Goal: Transaction & Acquisition: Obtain resource

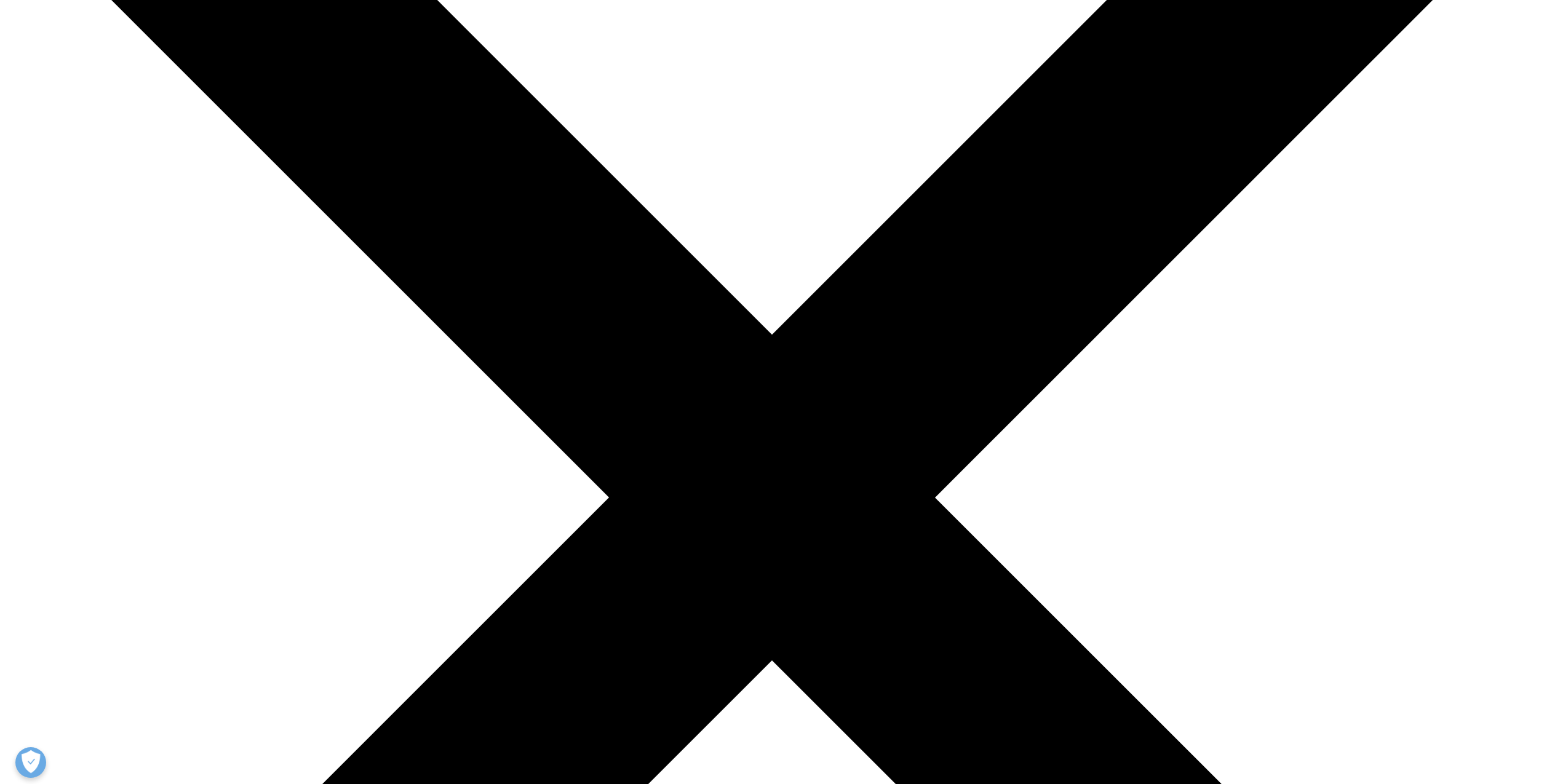
scroll to position [461, 726]
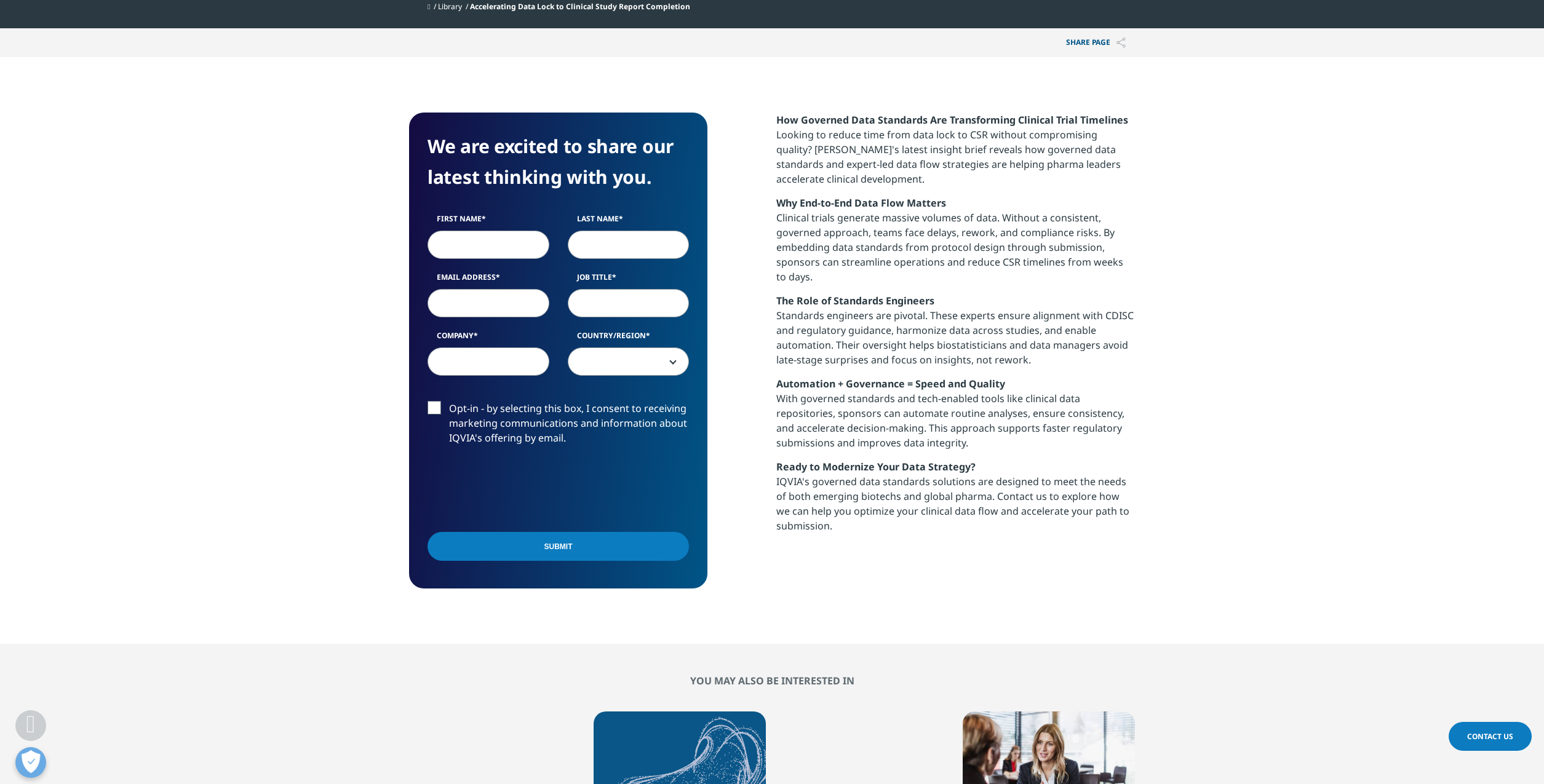
scroll to position [429, 0]
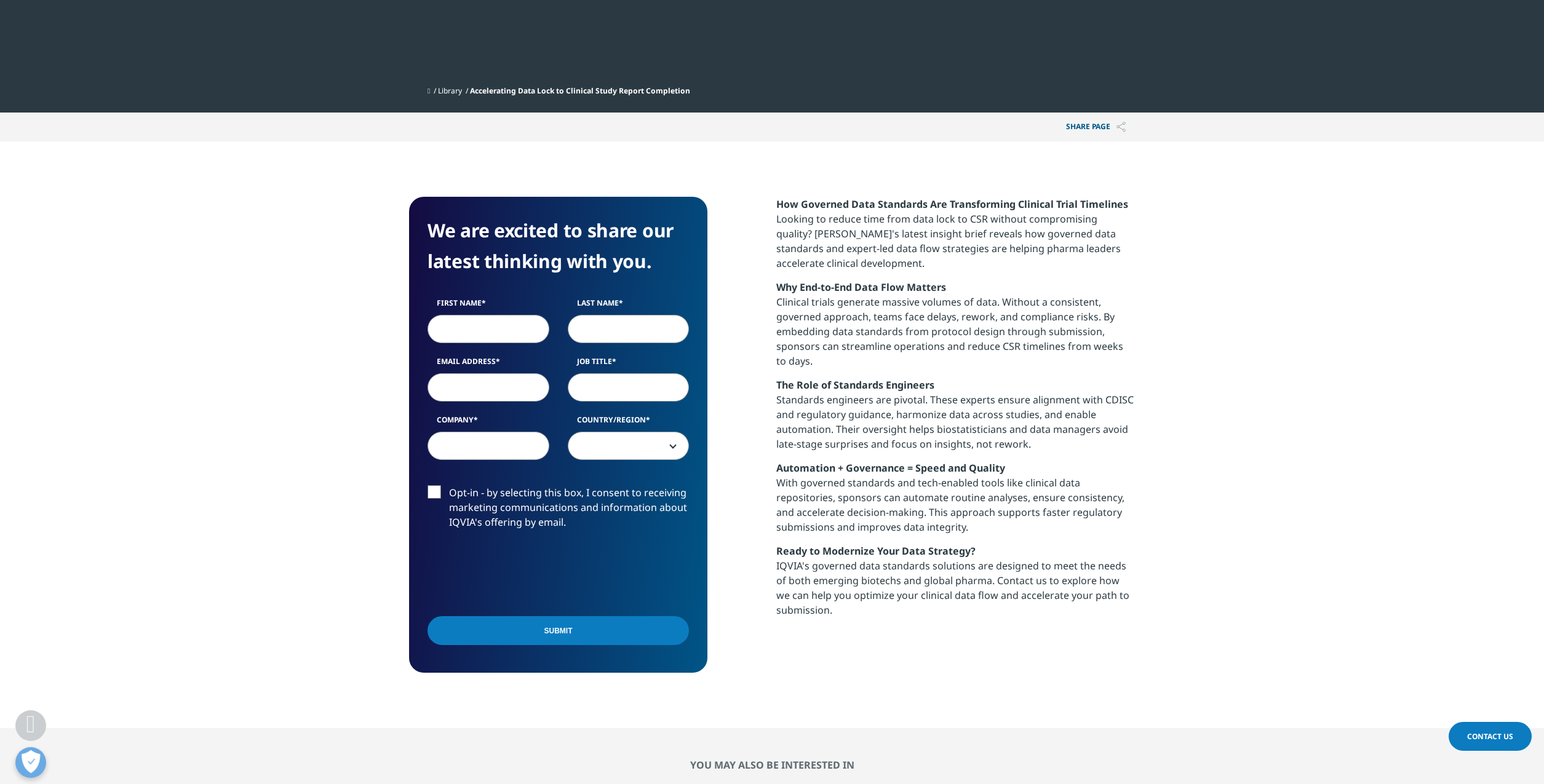
click at [488, 330] on input "First Name" at bounding box center [488, 329] width 122 height 28
type input "Thomas"
type input "Müller"
type input "derthomasmueller@posteo.de"
select select "Switzerland"
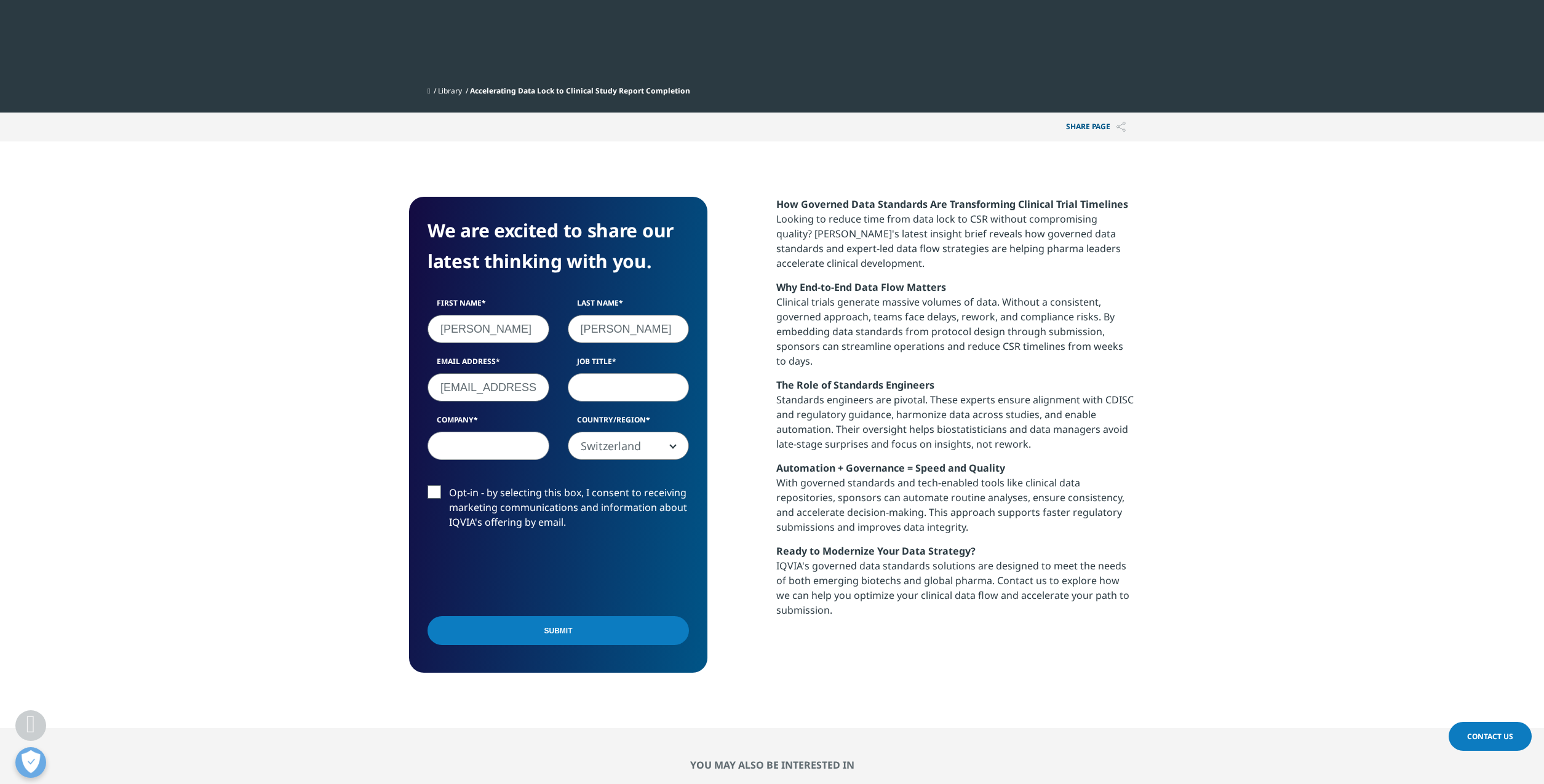
click at [497, 390] on input "derthomasmueller@posteo.de" at bounding box center [488, 387] width 122 height 28
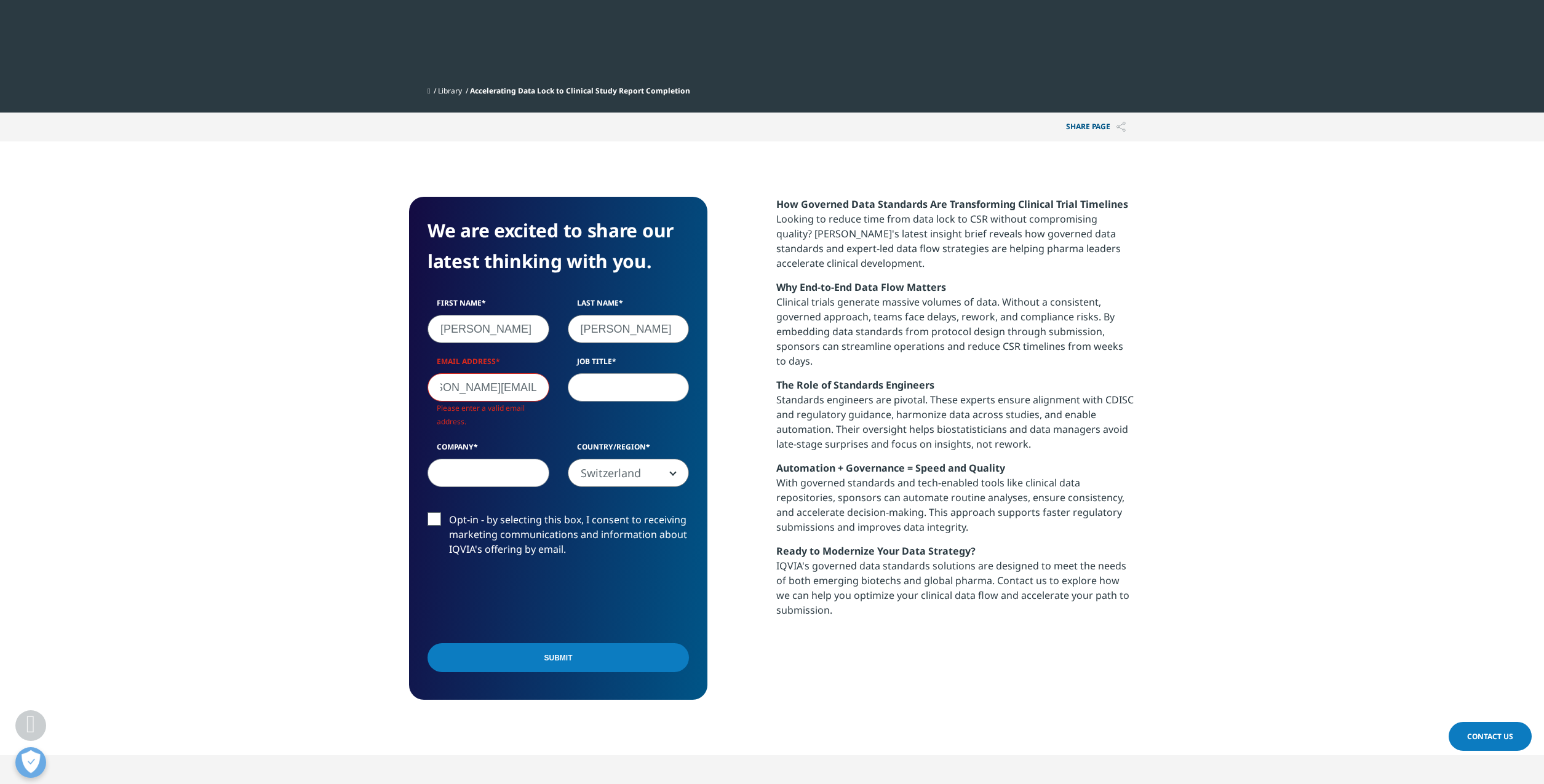
scroll to position [476, 726]
type input "thomas.mueller@visium.com"
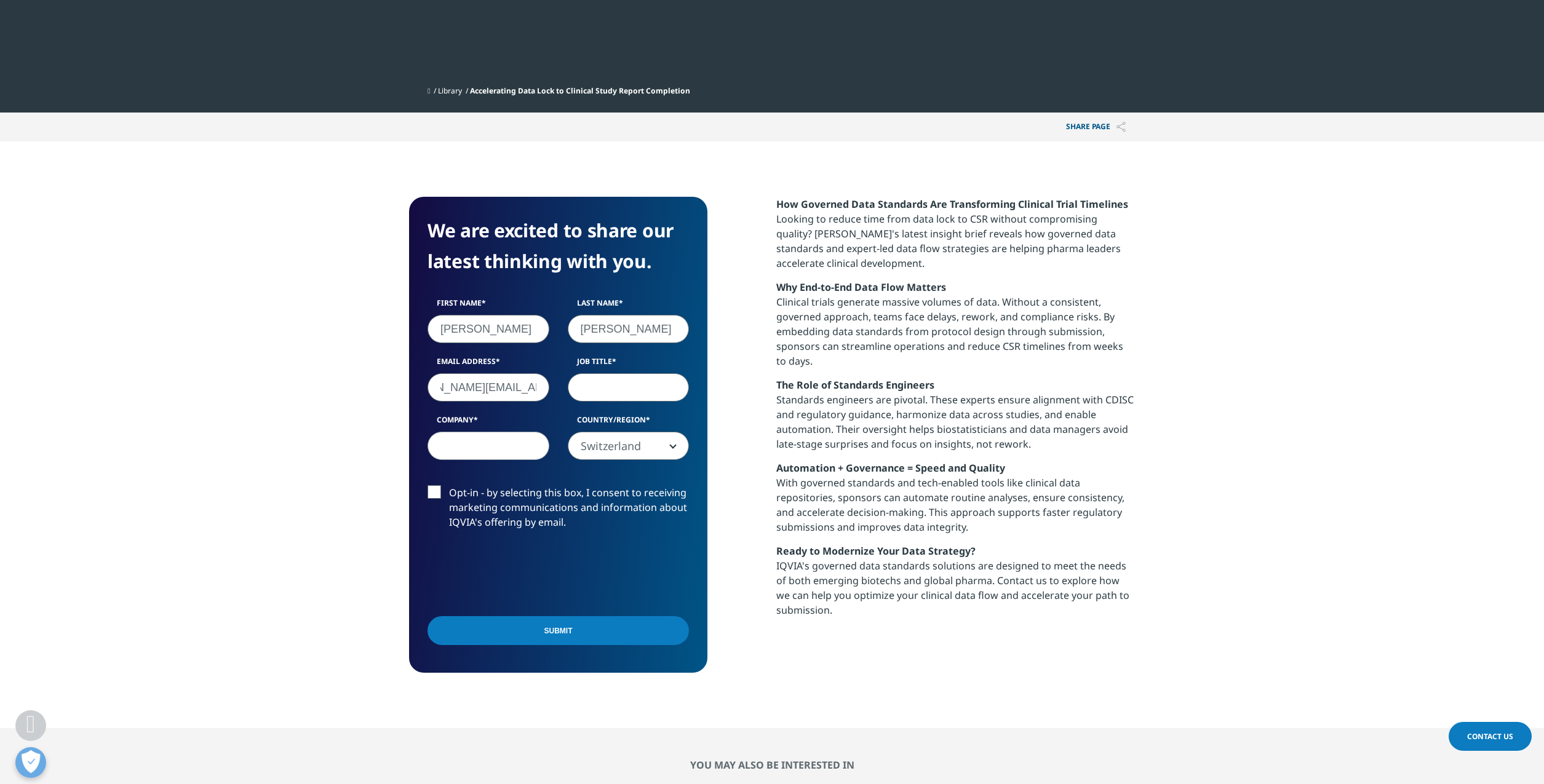
scroll to position [0, 0]
type input "Senior Principle"
type input "Visium"
click at [522, 633] on input "Submit" at bounding box center [558, 630] width 262 height 29
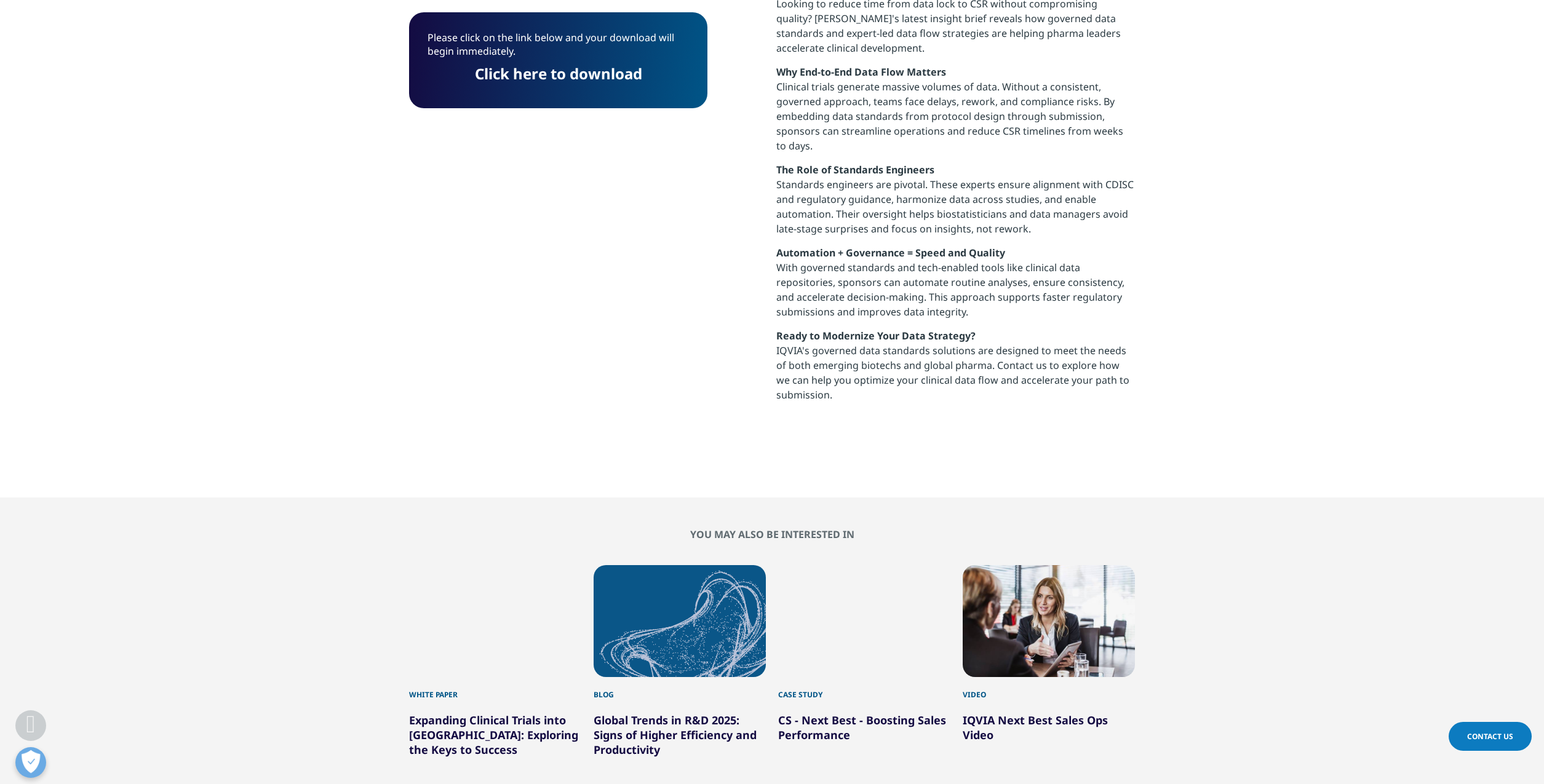
scroll to position [461, 726]
click at [586, 73] on link "Click here to download" at bounding box center [558, 73] width 167 height 21
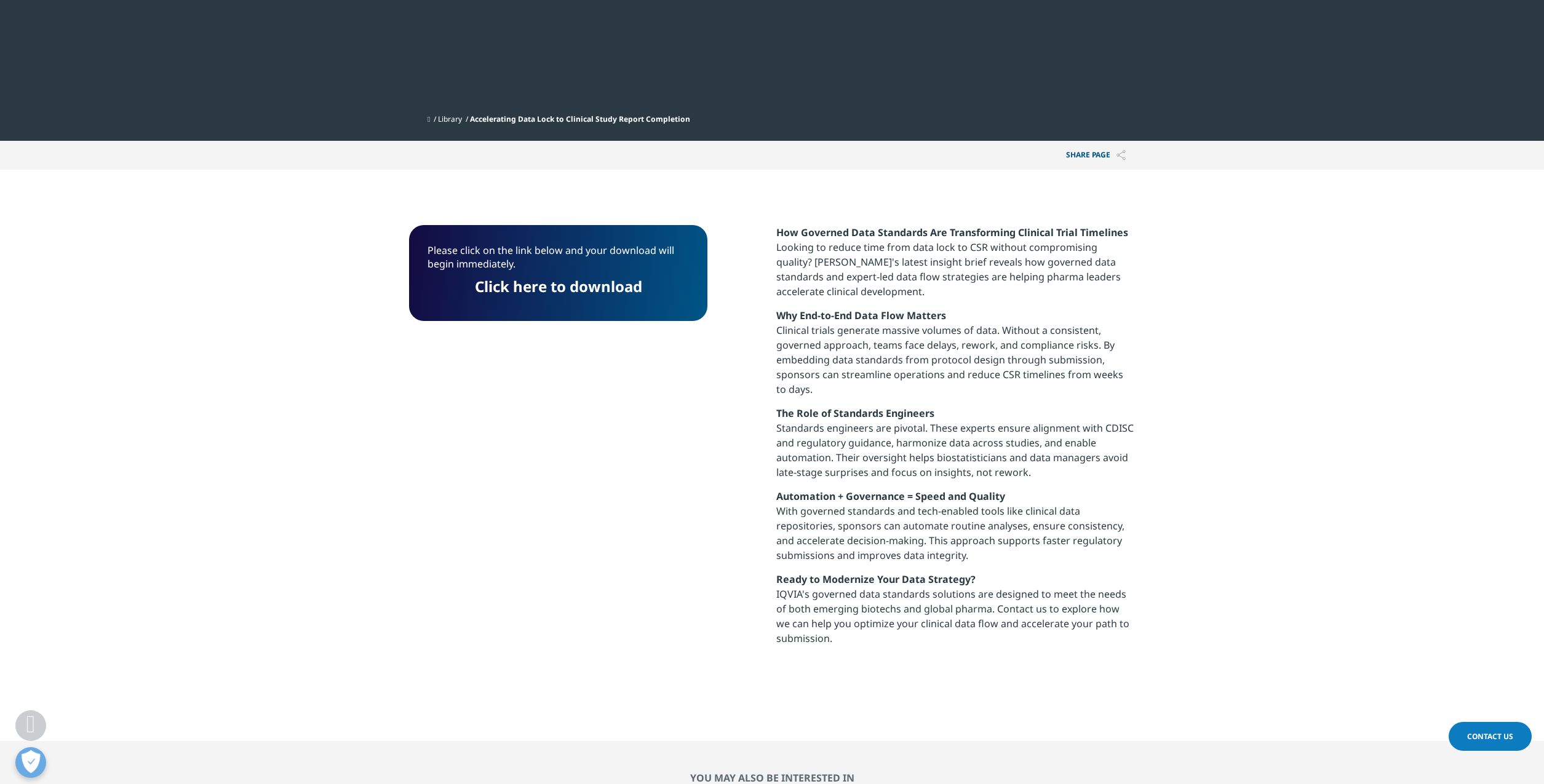
scroll to position [0, 0]
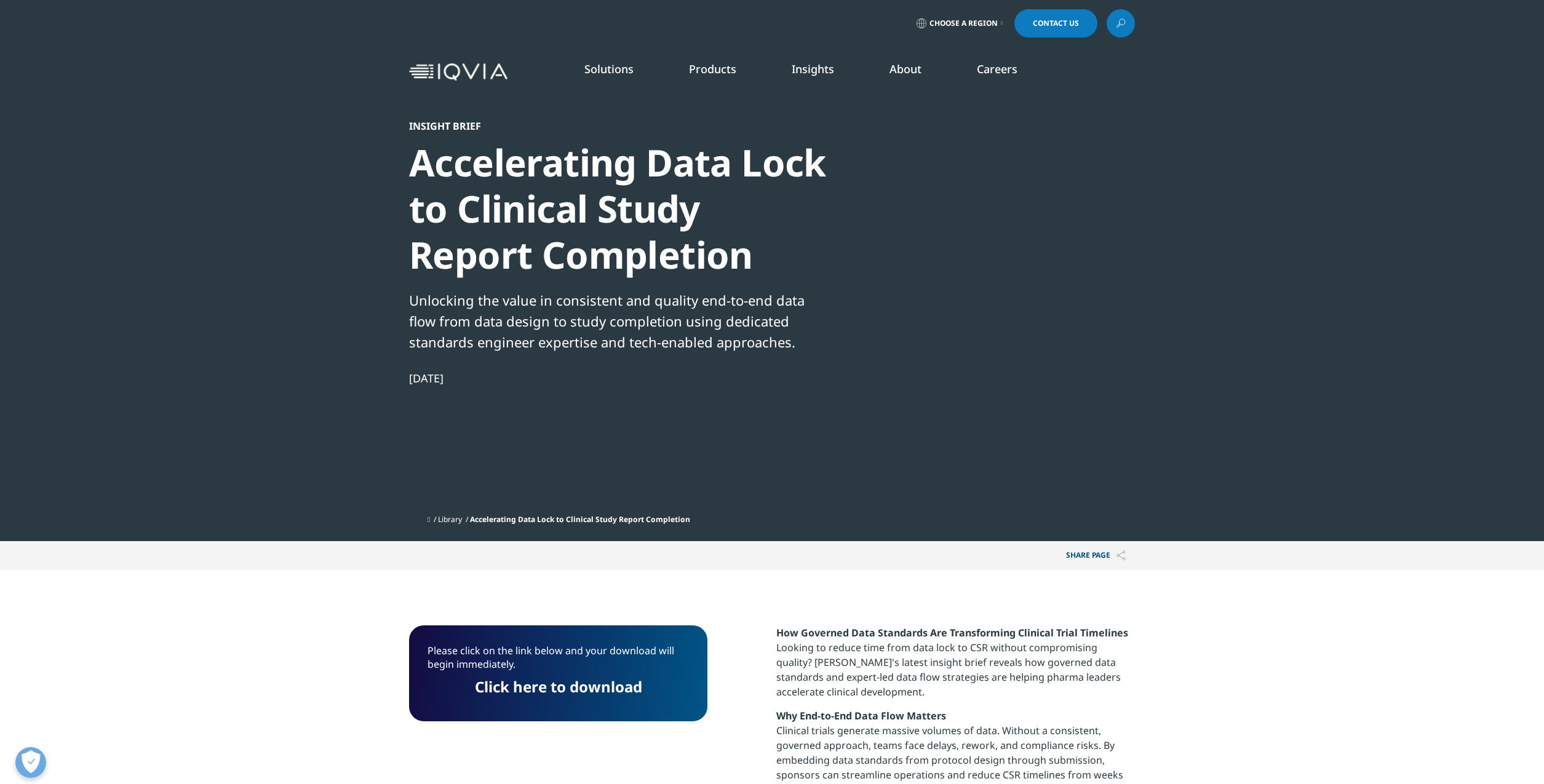
click at [419, 229] on link "Emerging Biopharma" at bounding box center [482, 225] width 263 height 14
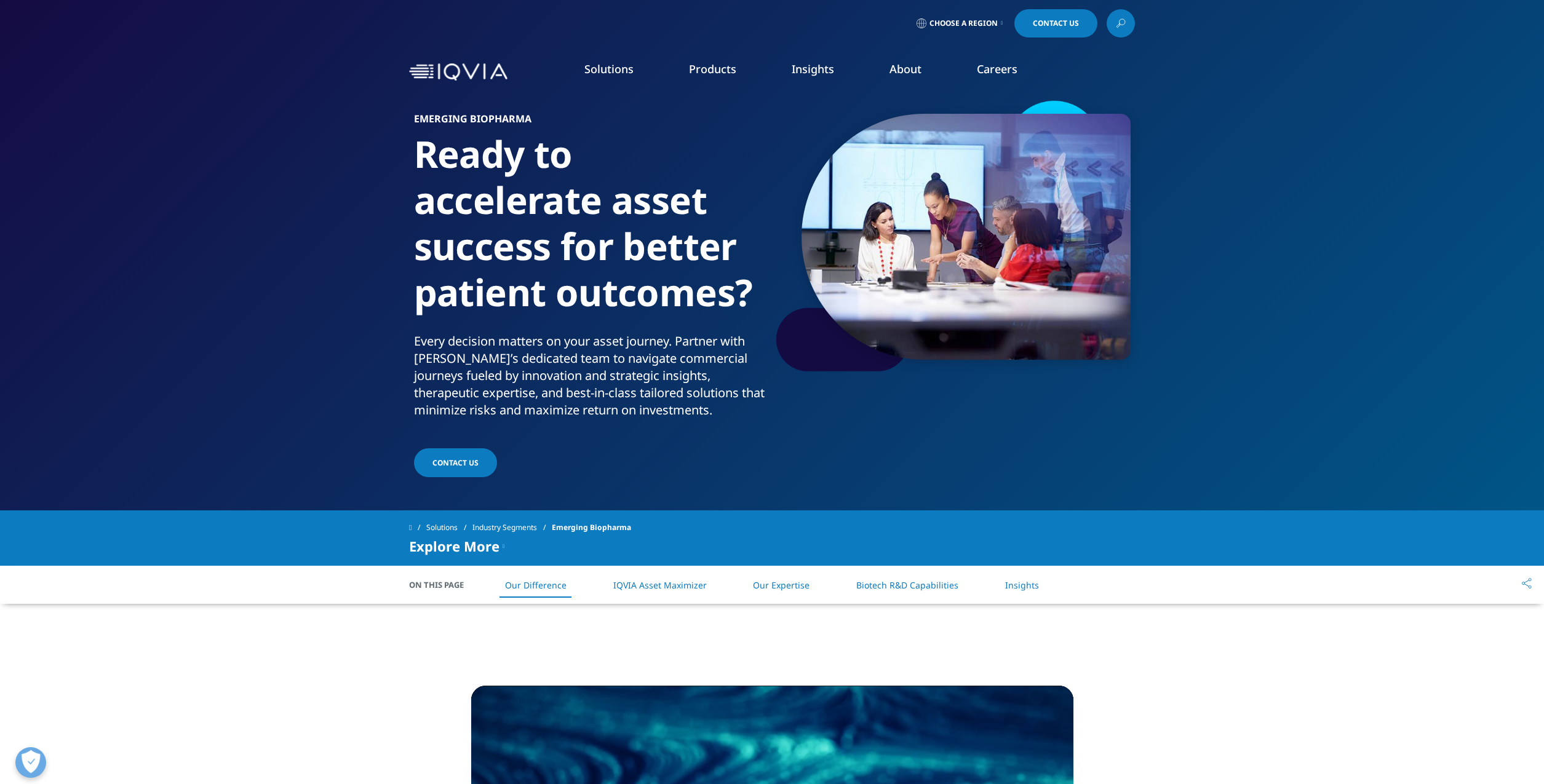
click at [449, 292] on link "Pharmaceutical Manufacturers" at bounding box center [482, 296] width 263 height 14
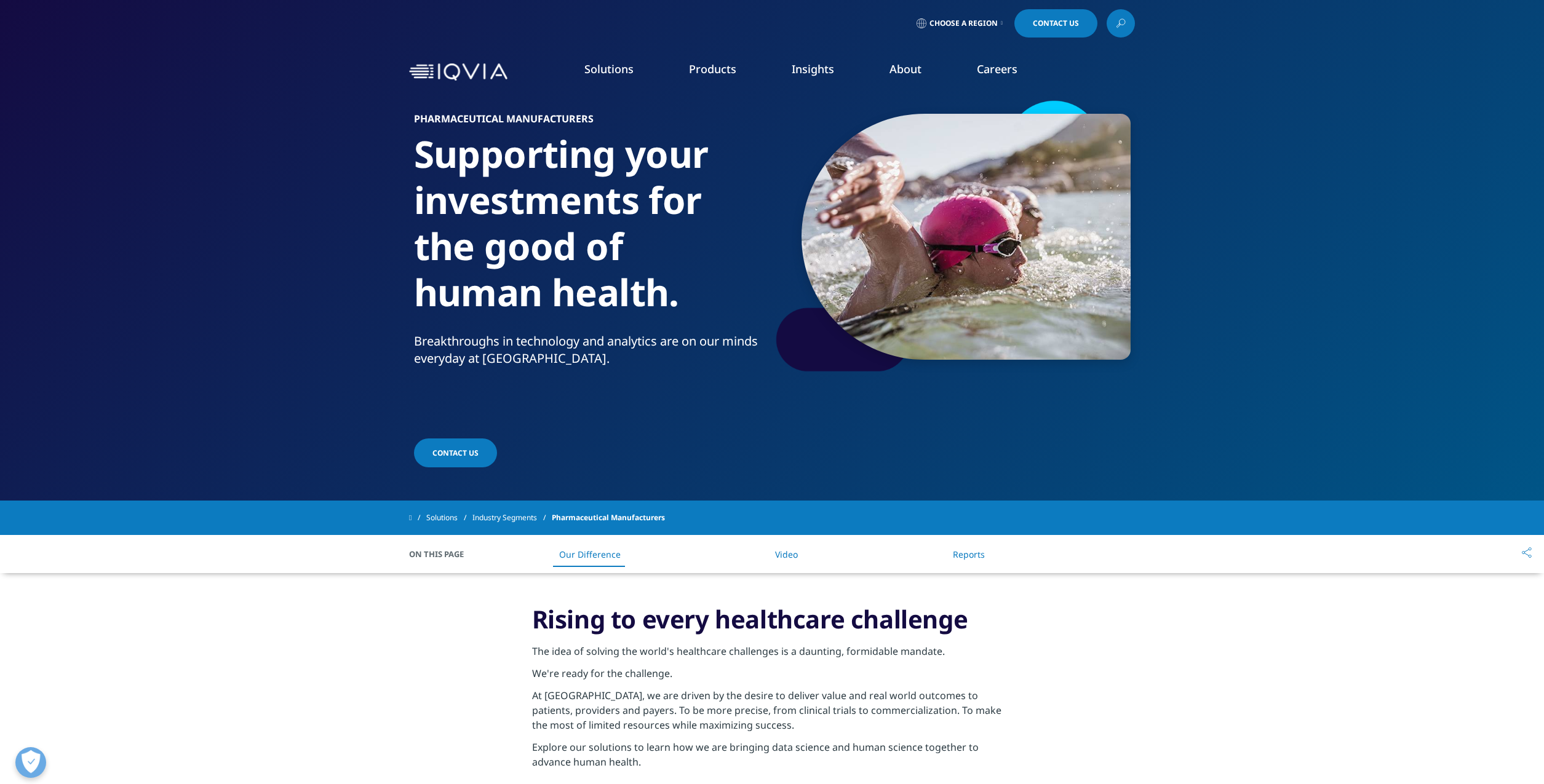
click at [655, 222] on link "RIM Smart" at bounding box center [760, 222] width 283 height 14
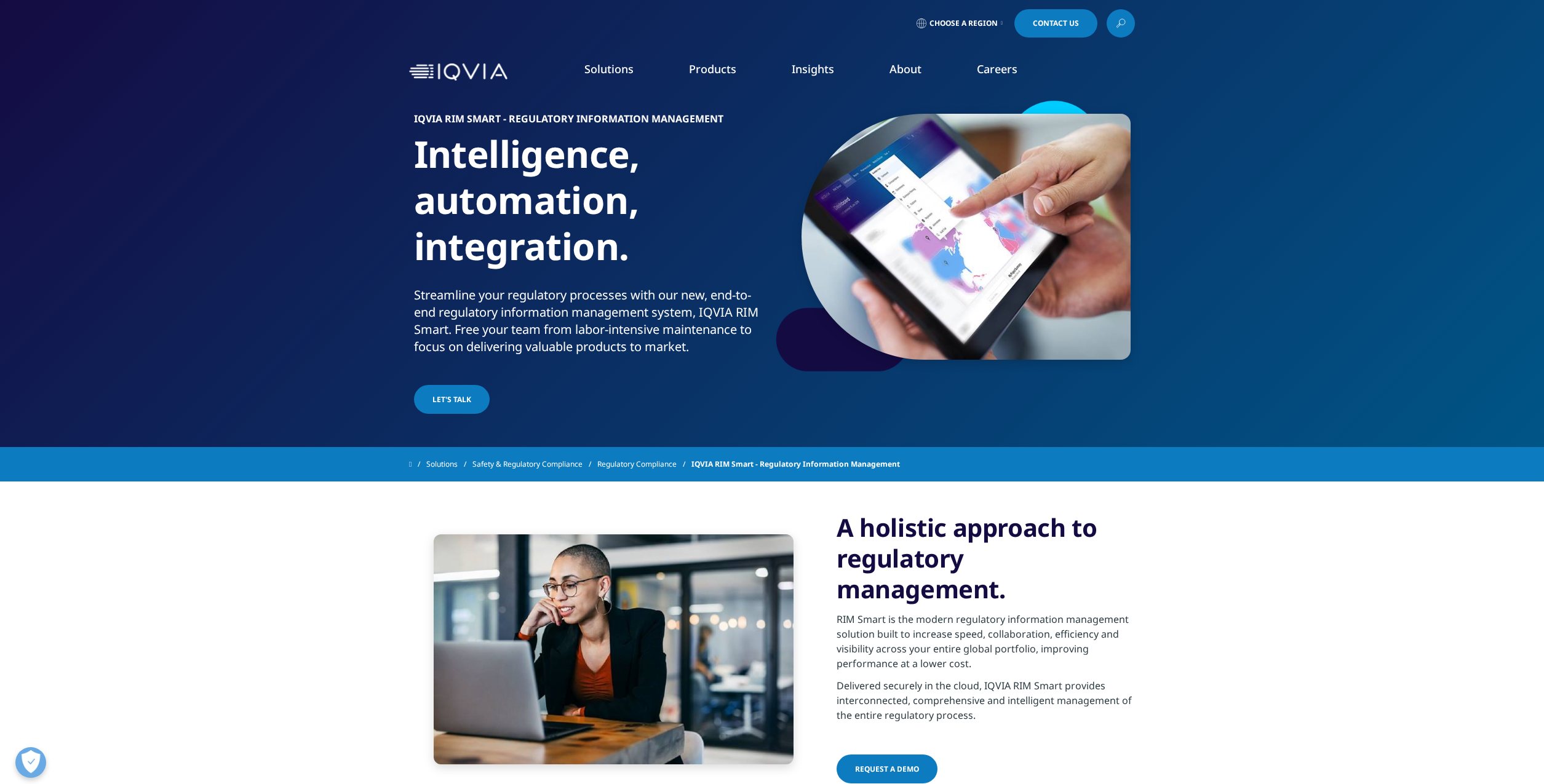
click at [990, 245] on link "AI Patient & Provider Profiling- Med Affairs​" at bounding box center [1043, 245] width 283 height 14
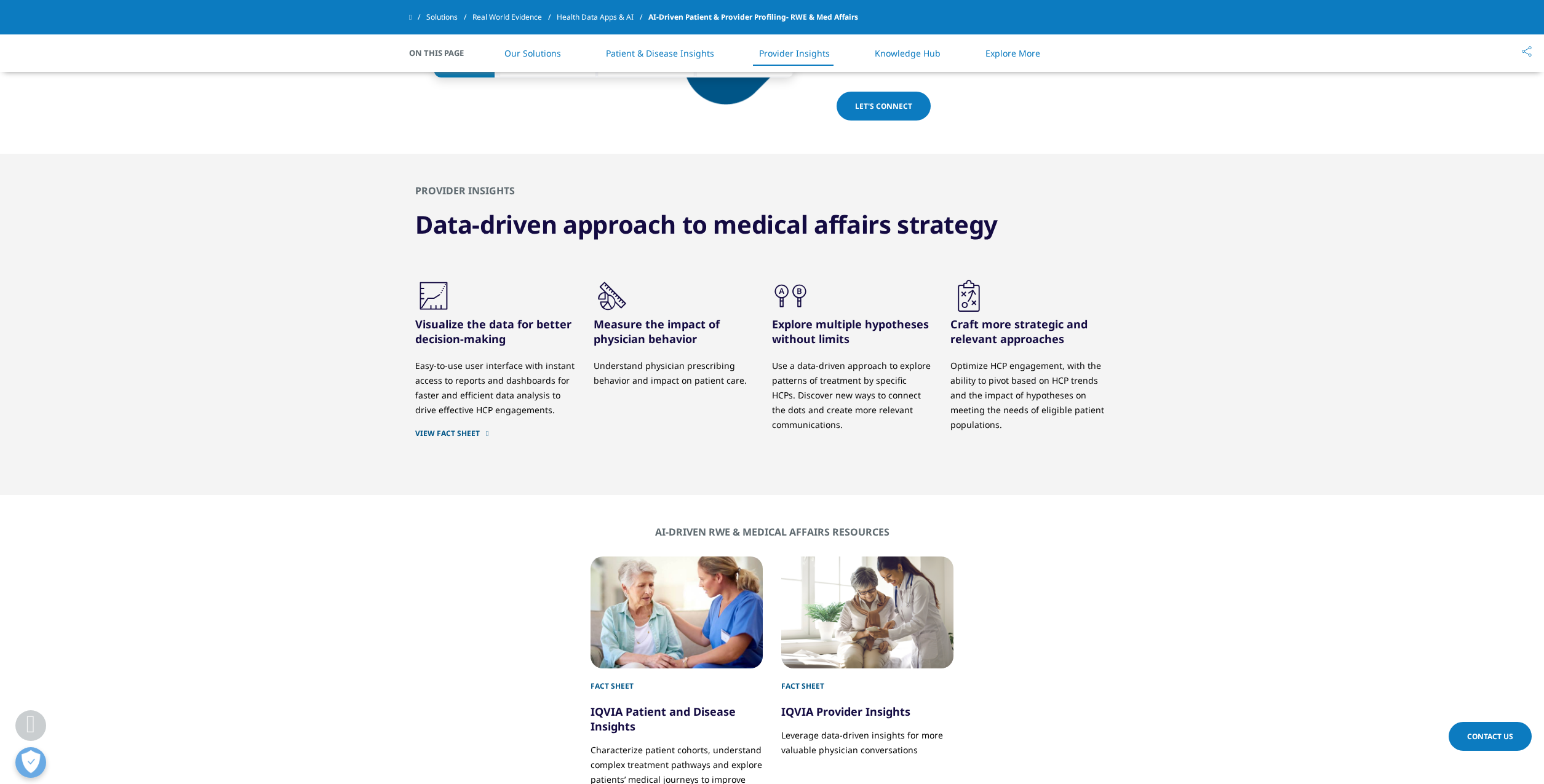
scroll to position [2618, 0]
